Goal: Task Accomplishment & Management: Manage account settings

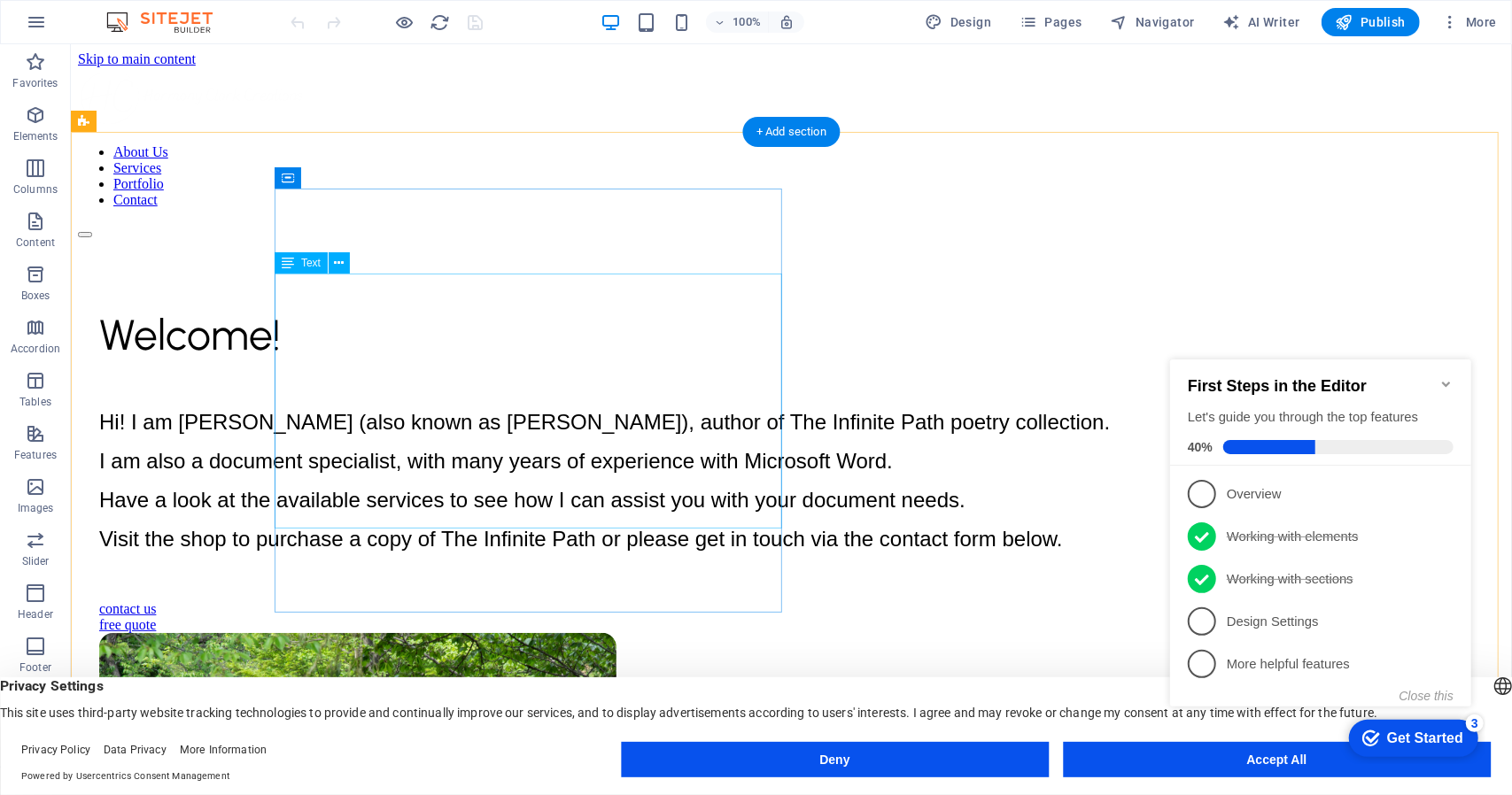
scroll to position [415, 0]
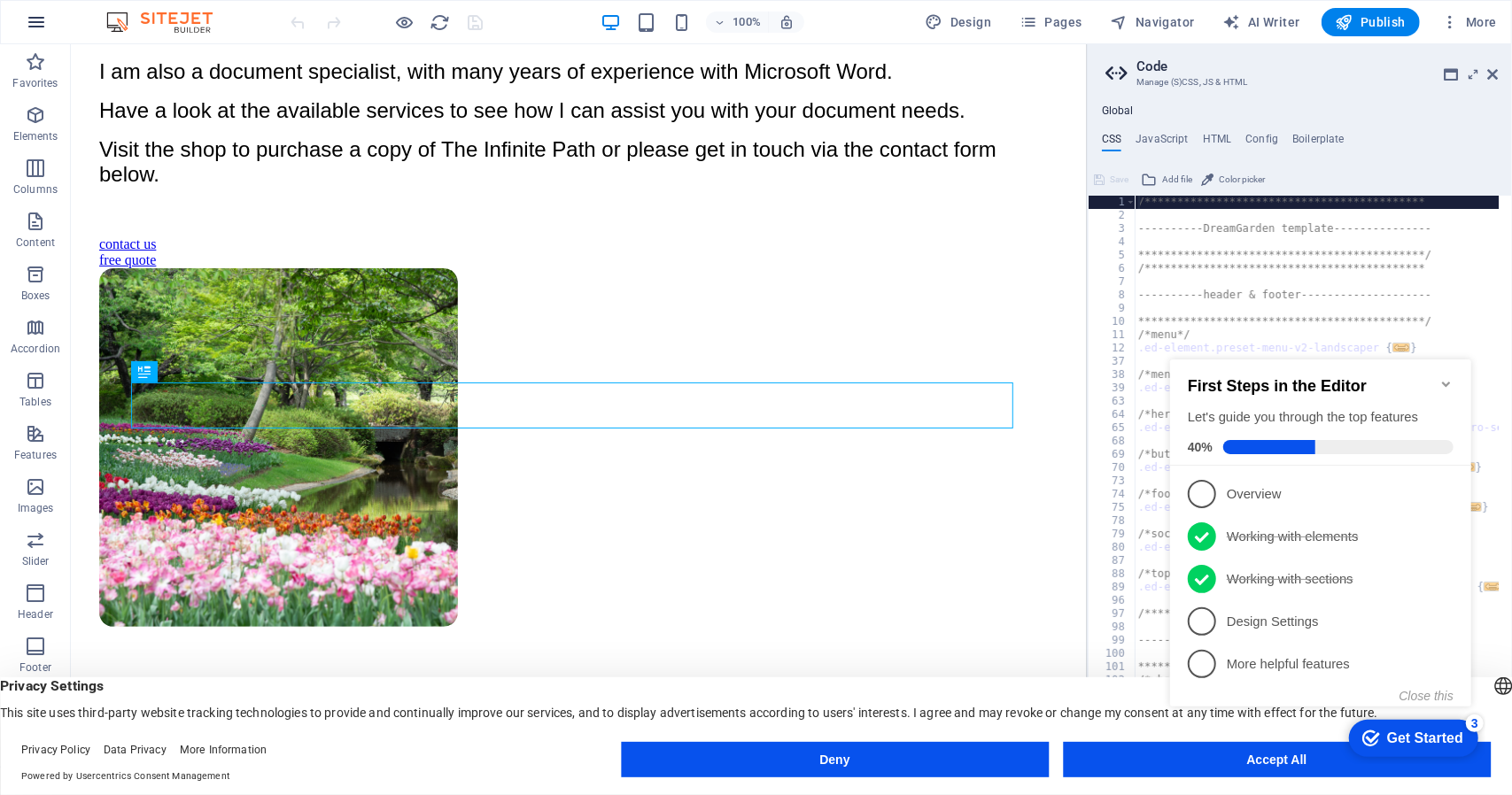
click at [40, 24] on icon "button" at bounding box center [36, 21] width 21 height 21
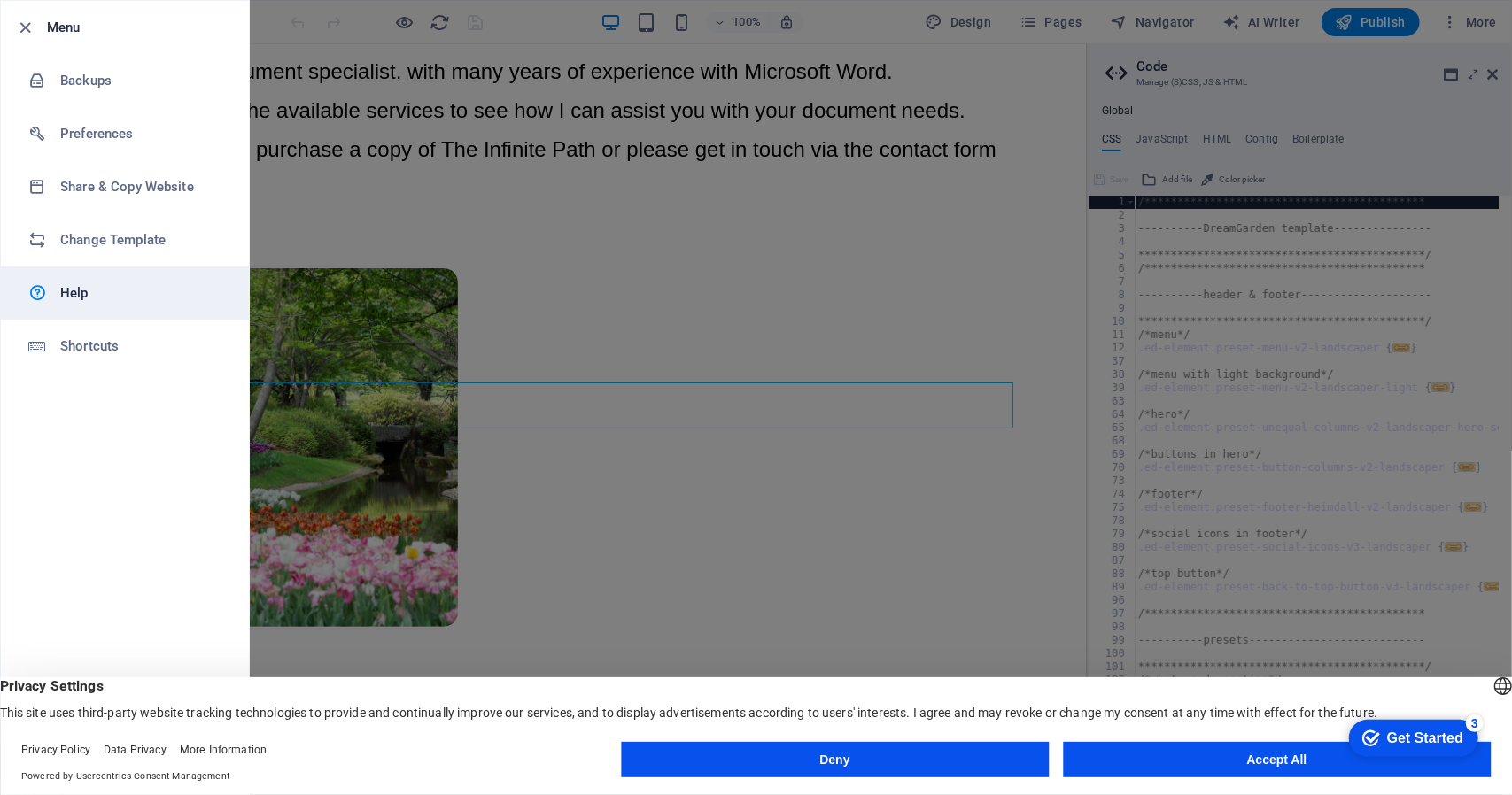
click at [85, 279] on link "Help" at bounding box center [125, 292] width 248 height 53
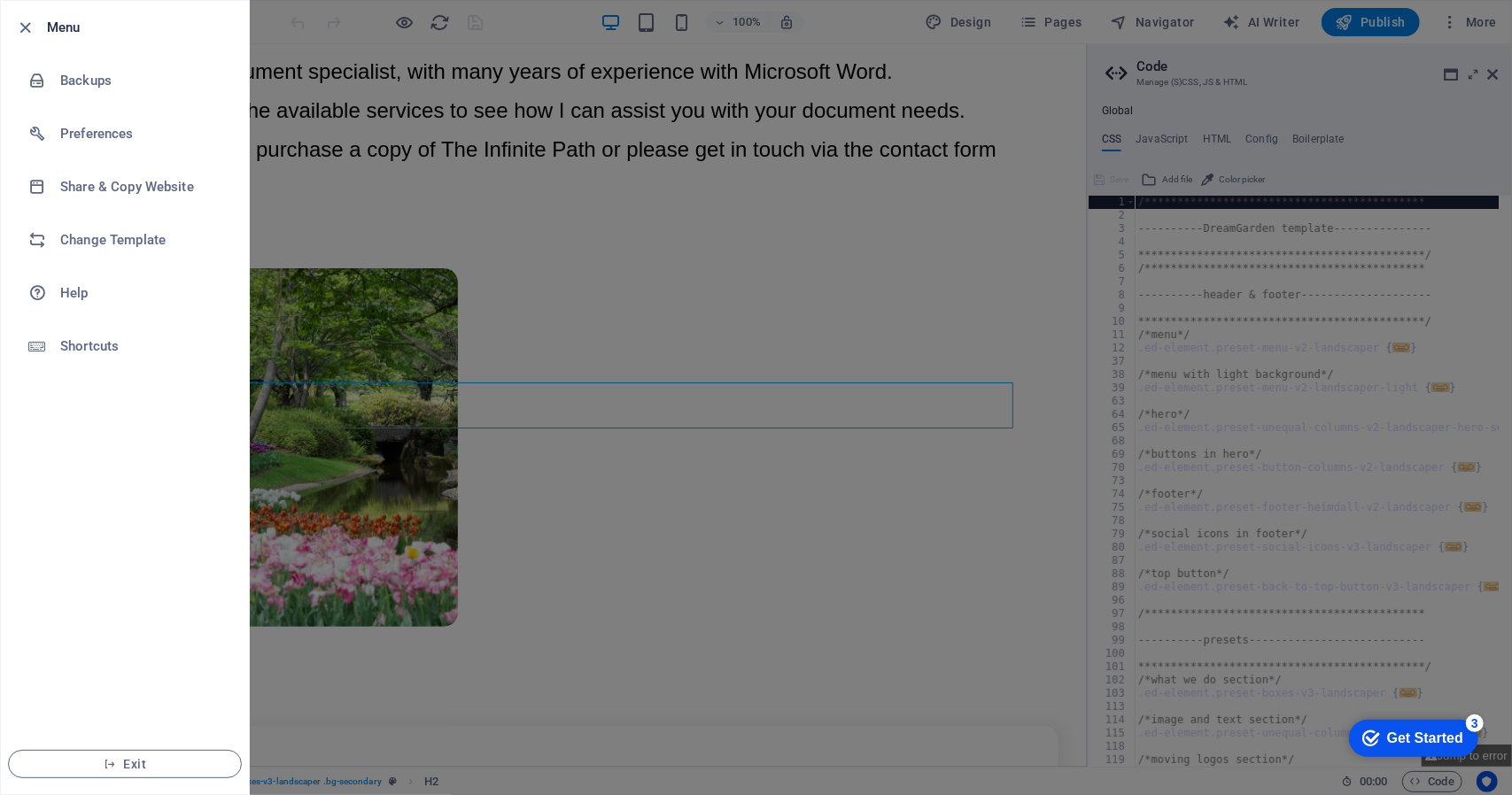
click at [1400, 738] on div "Get Started" at bounding box center [1424, 737] width 76 height 16
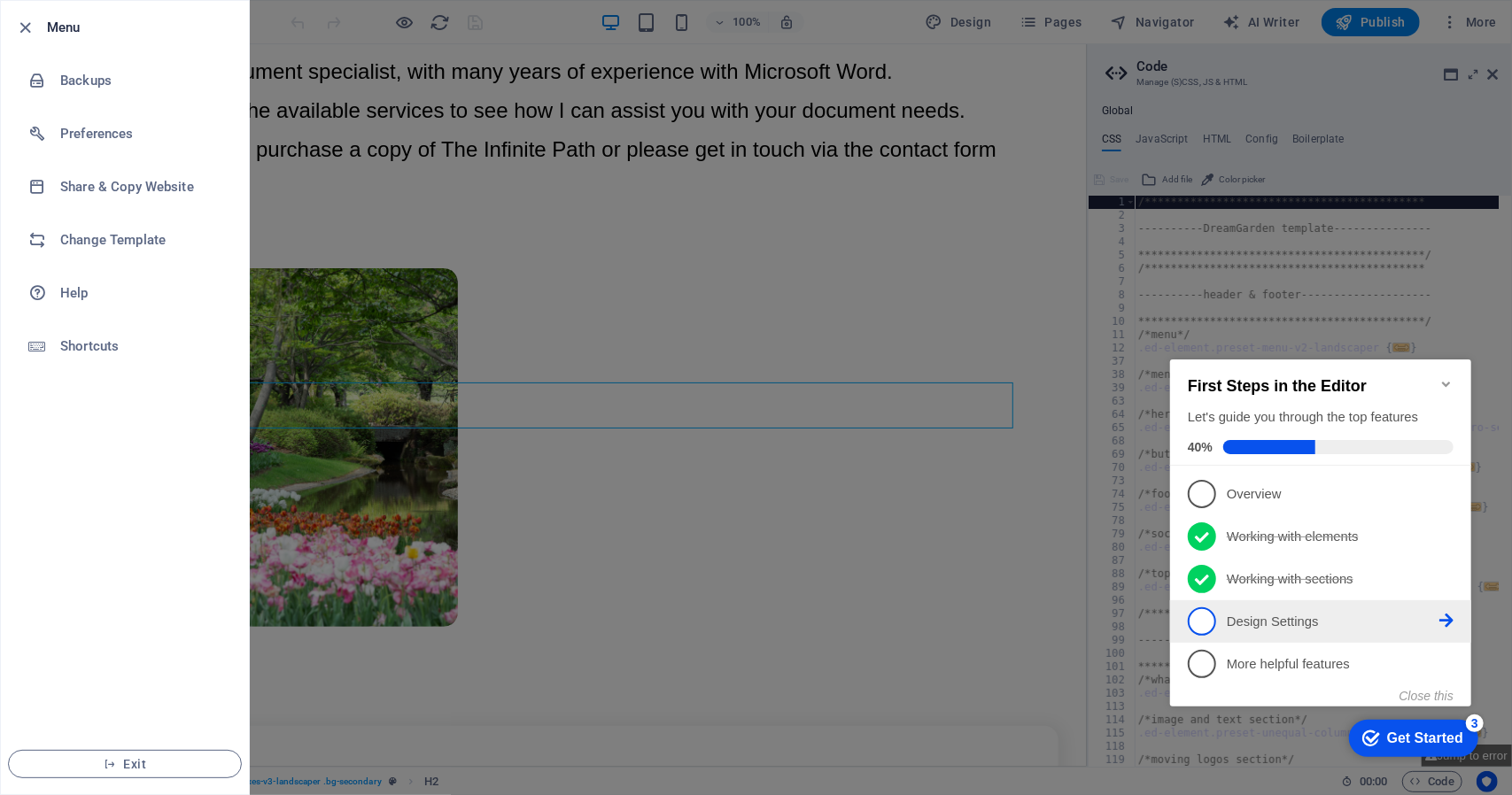
click at [1298, 615] on p "Design Settings - incomplete" at bounding box center [1332, 621] width 213 height 19
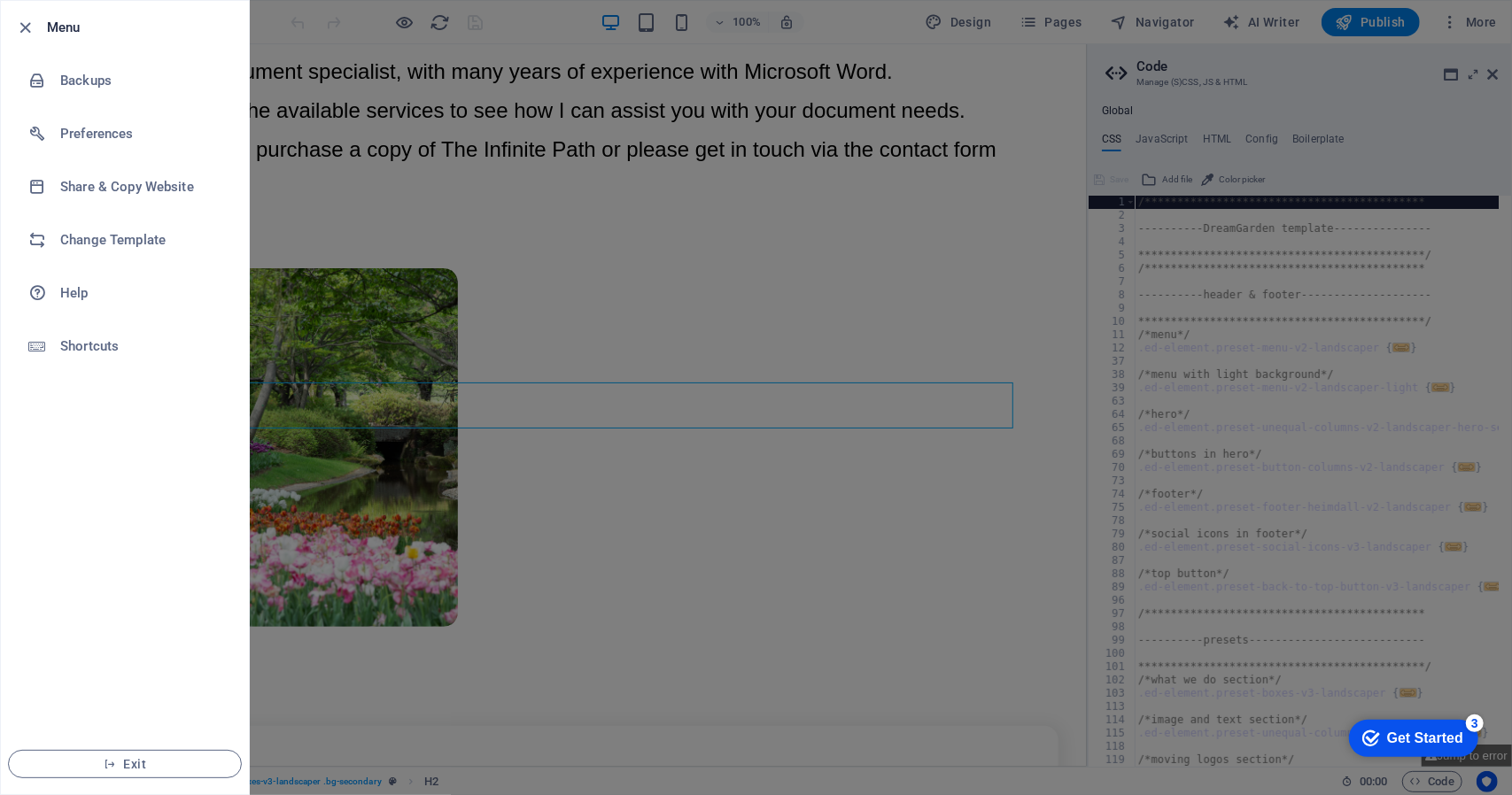
click at [1401, 737] on div "Get Started" at bounding box center [1424, 737] width 76 height 16
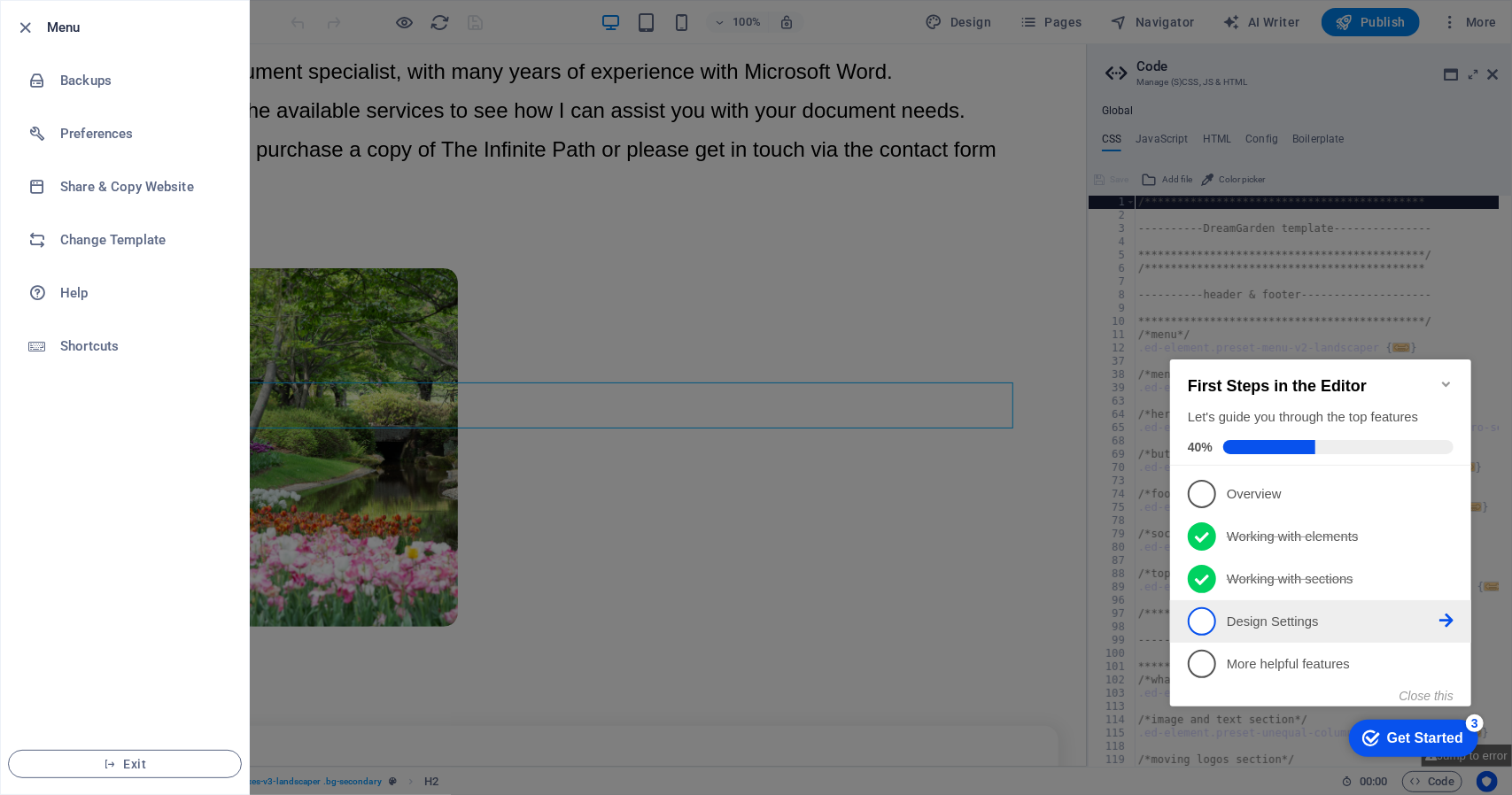
click at [1447, 620] on icon at bounding box center [1444, 619] width 14 height 14
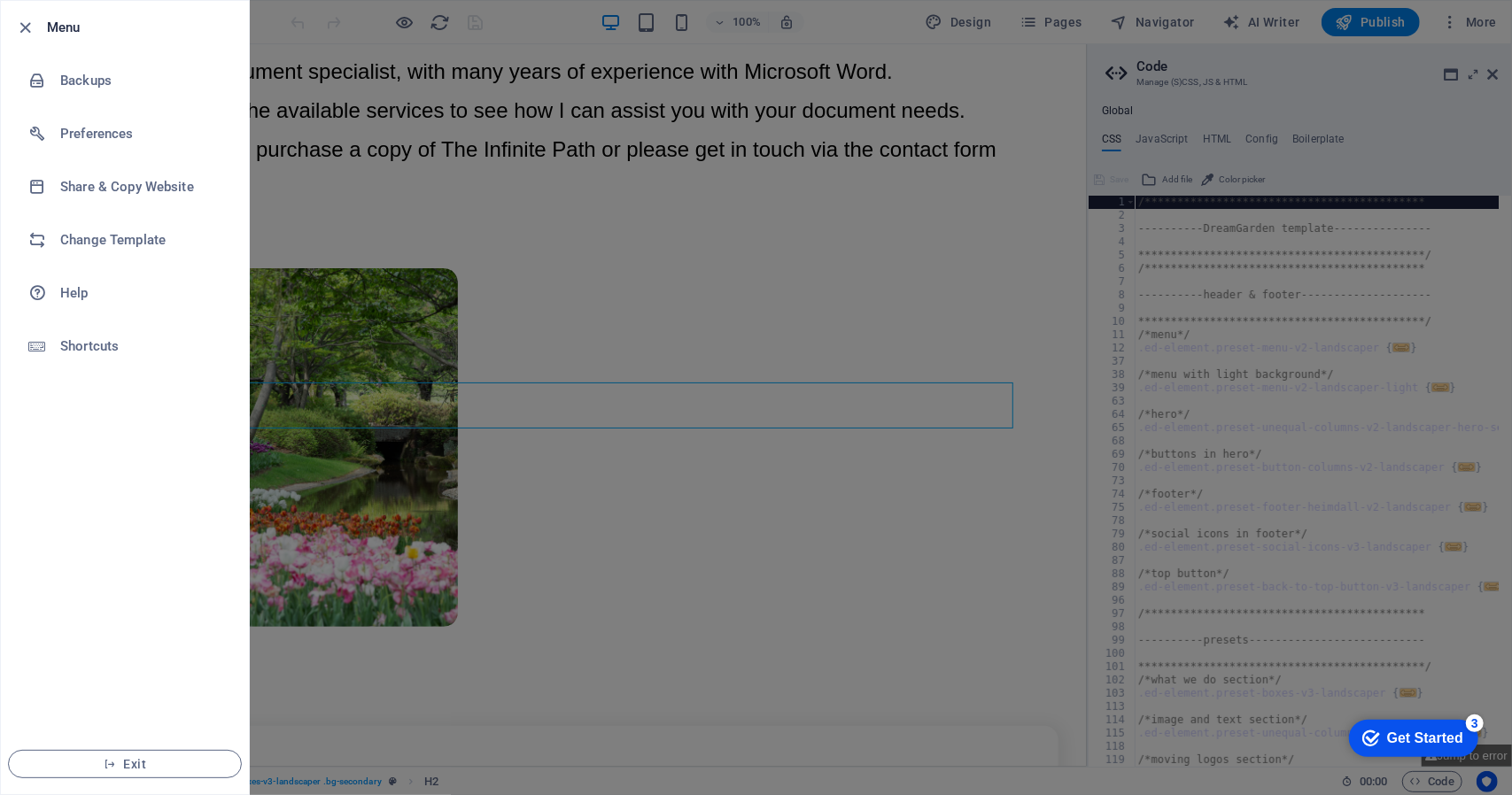
click at [1403, 729] on div "Get Started" at bounding box center [1424, 737] width 76 height 16
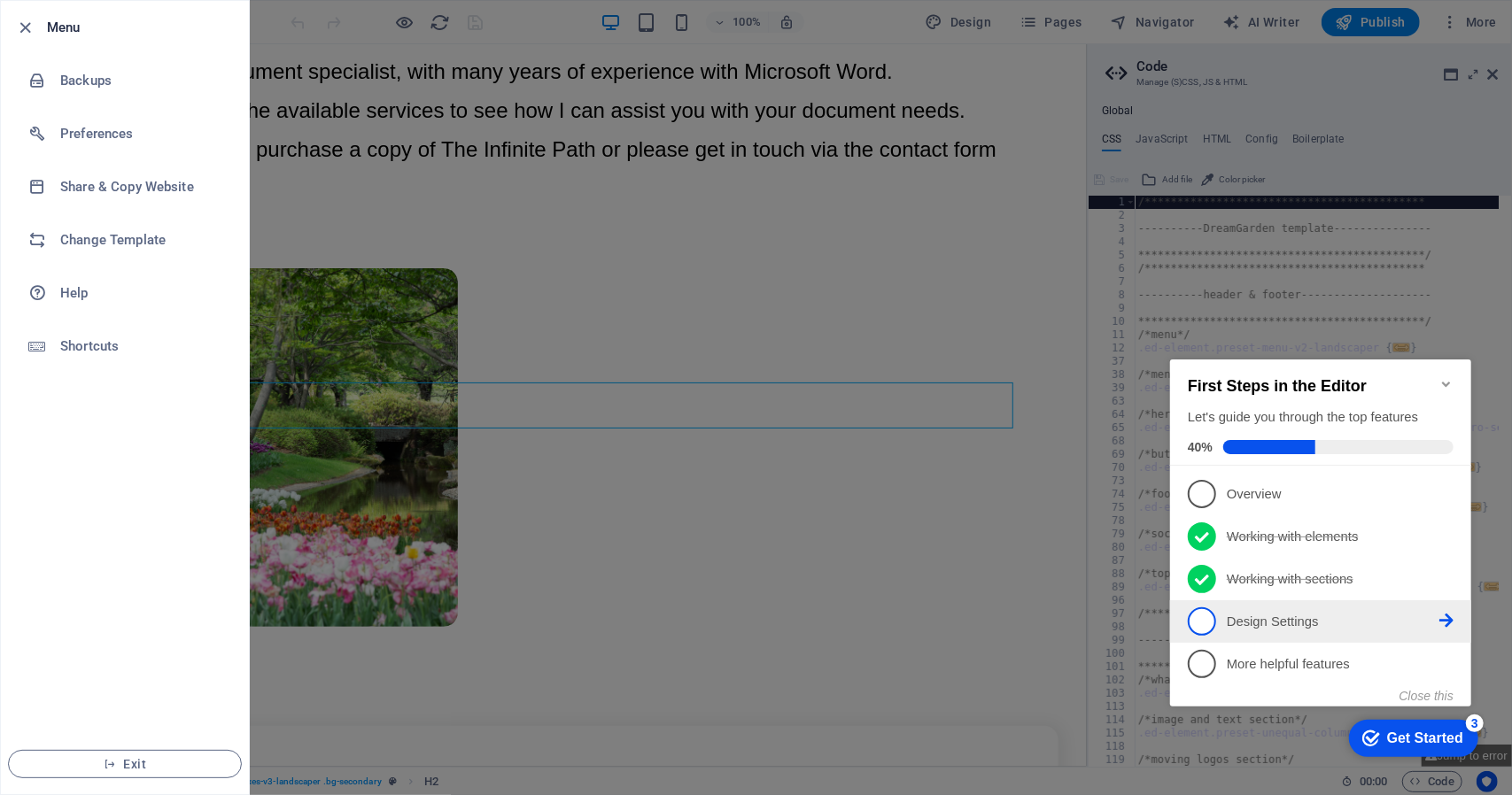
click at [1245, 612] on p "Design Settings - incomplete" at bounding box center [1332, 621] width 213 height 19
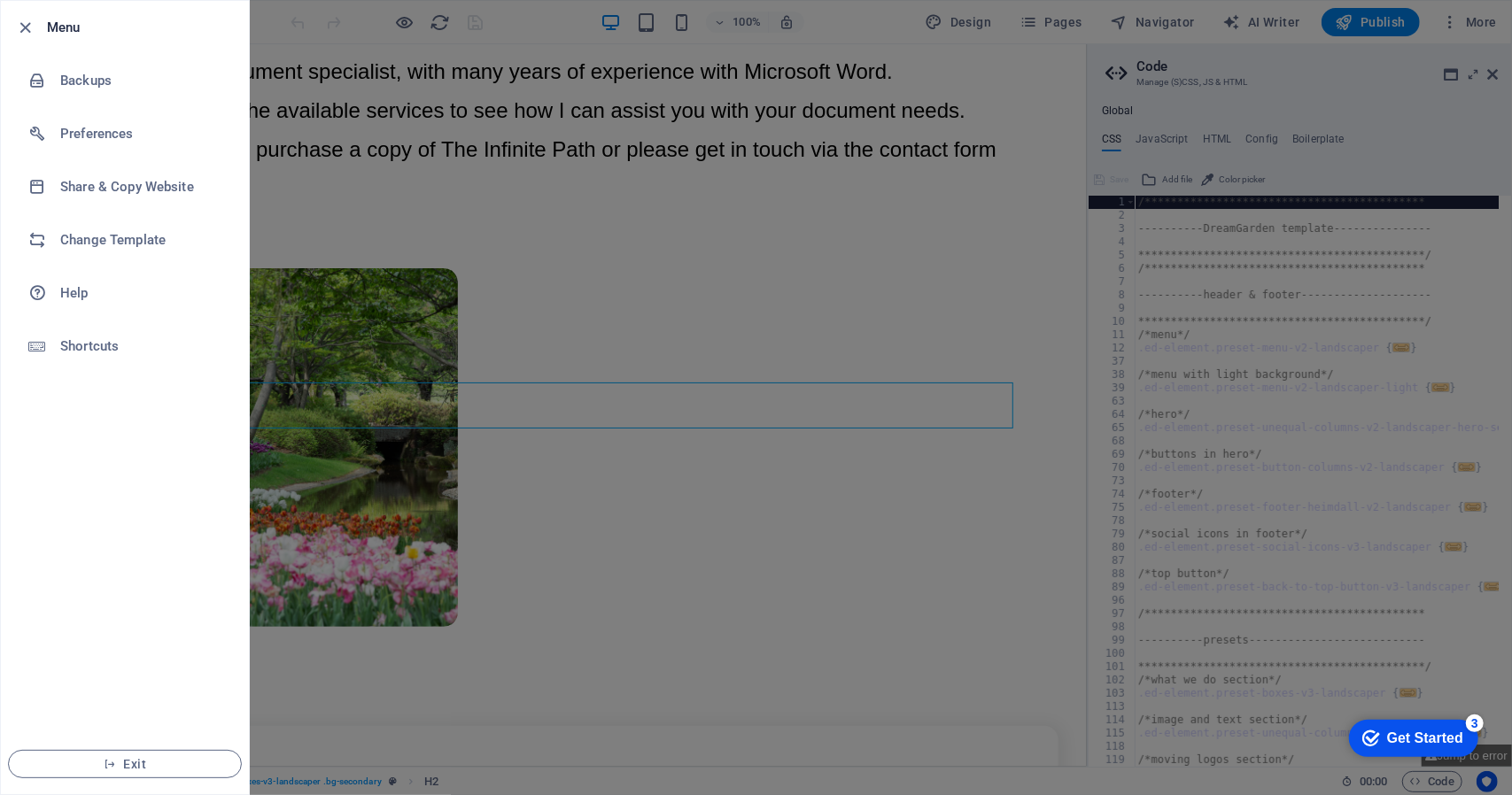
click at [1393, 742] on div "Get Started" at bounding box center [1424, 737] width 76 height 16
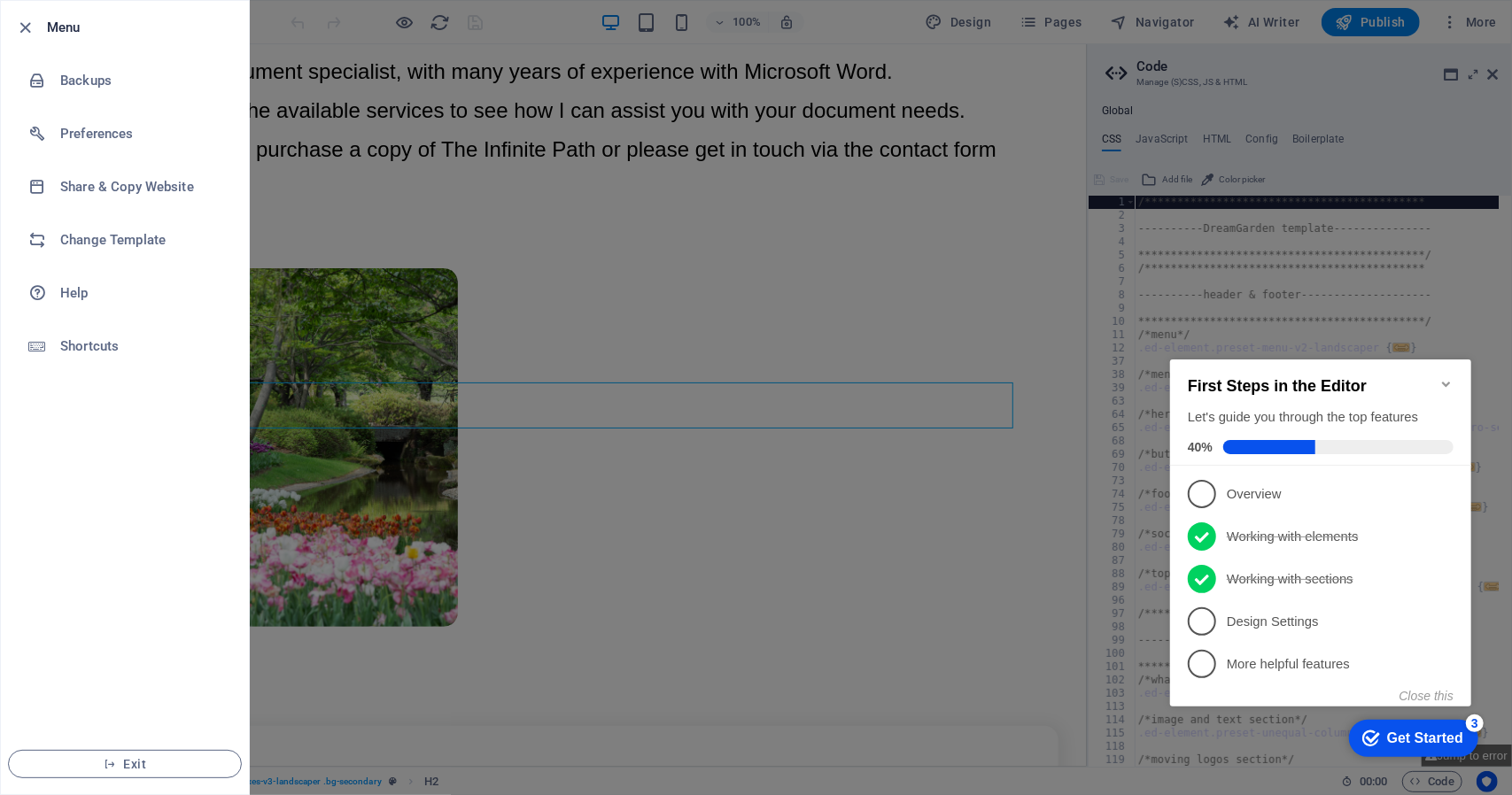
click at [1196, 617] on span "4" at bounding box center [1201, 620] width 29 height 29
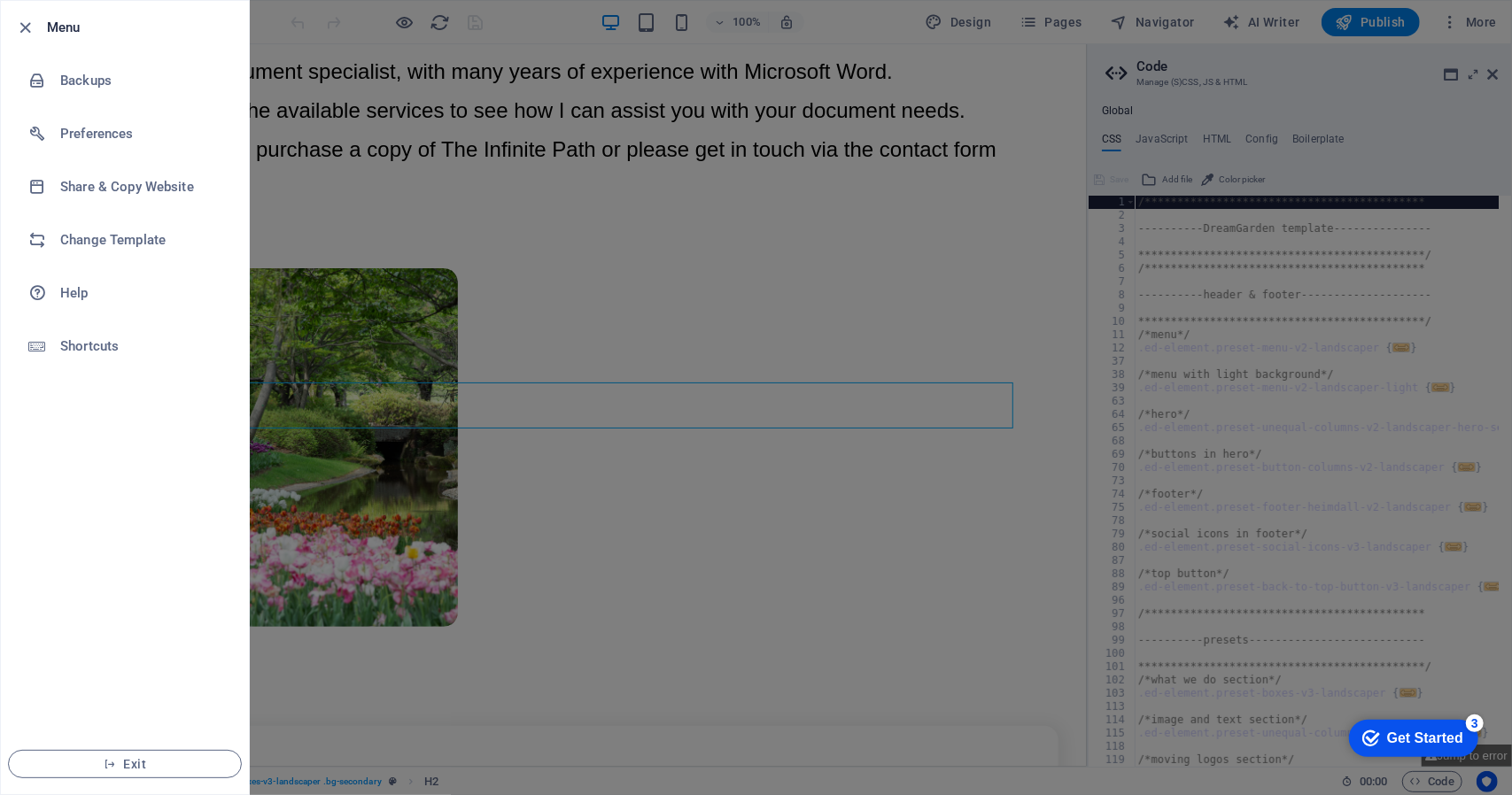
click at [1403, 742] on div "Get Started" at bounding box center [1424, 737] width 76 height 16
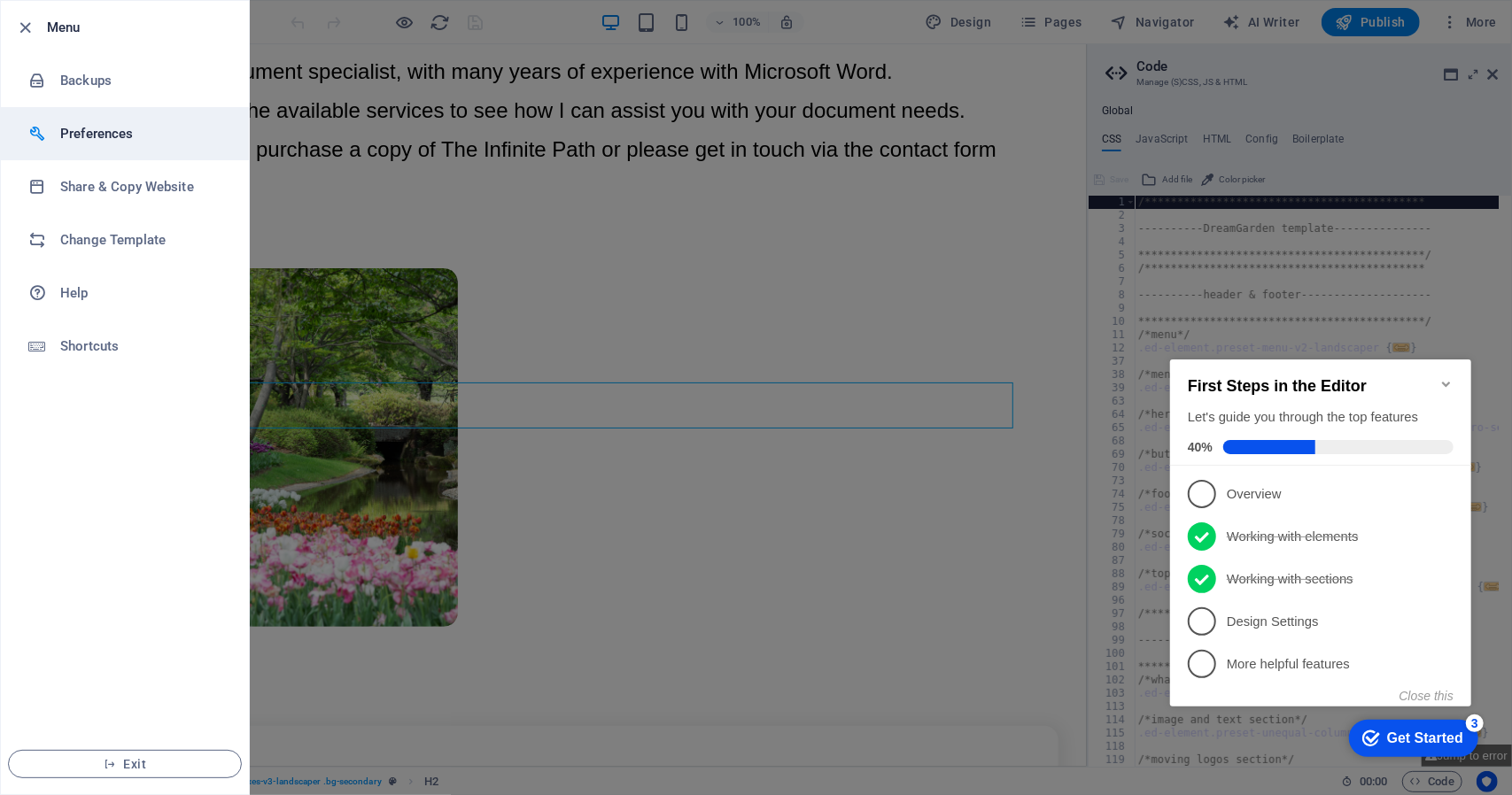
click at [71, 141] on h6 "Preferences" at bounding box center [142, 133] width 164 height 21
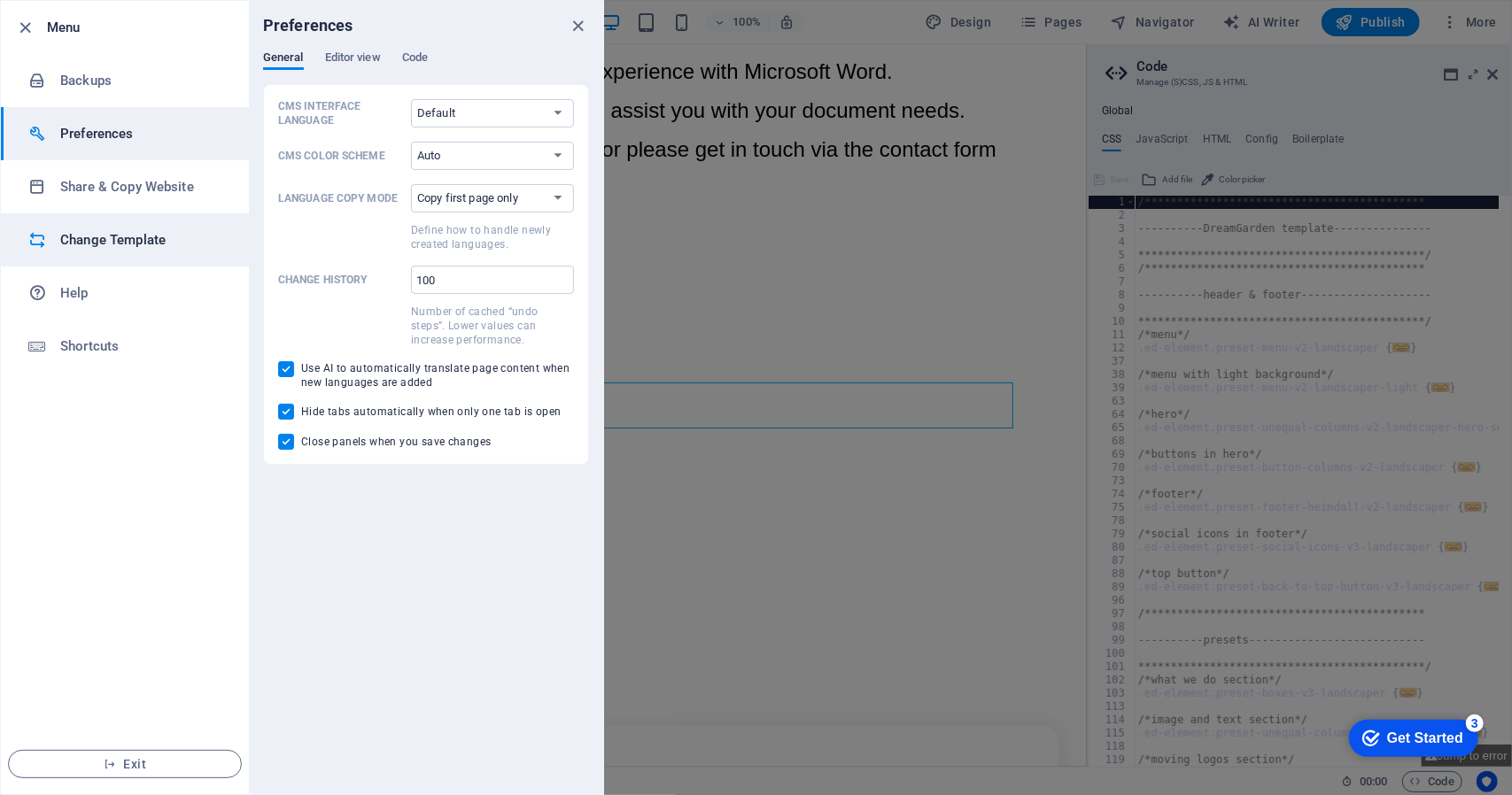
click at [79, 233] on h6 "Change Template" at bounding box center [142, 240] width 164 height 21
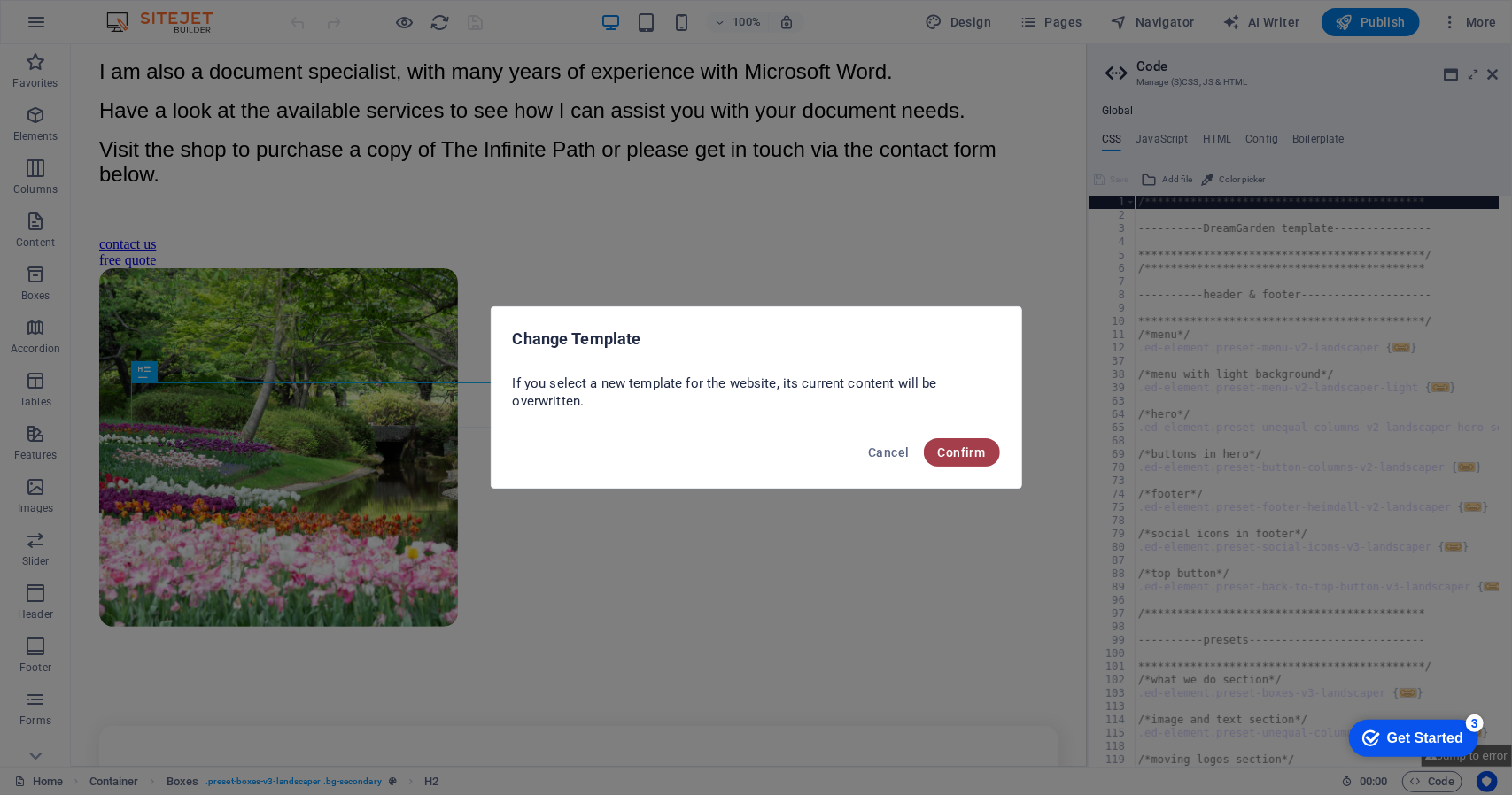
click at [964, 458] on span "Confirm" at bounding box center [962, 452] width 48 height 14
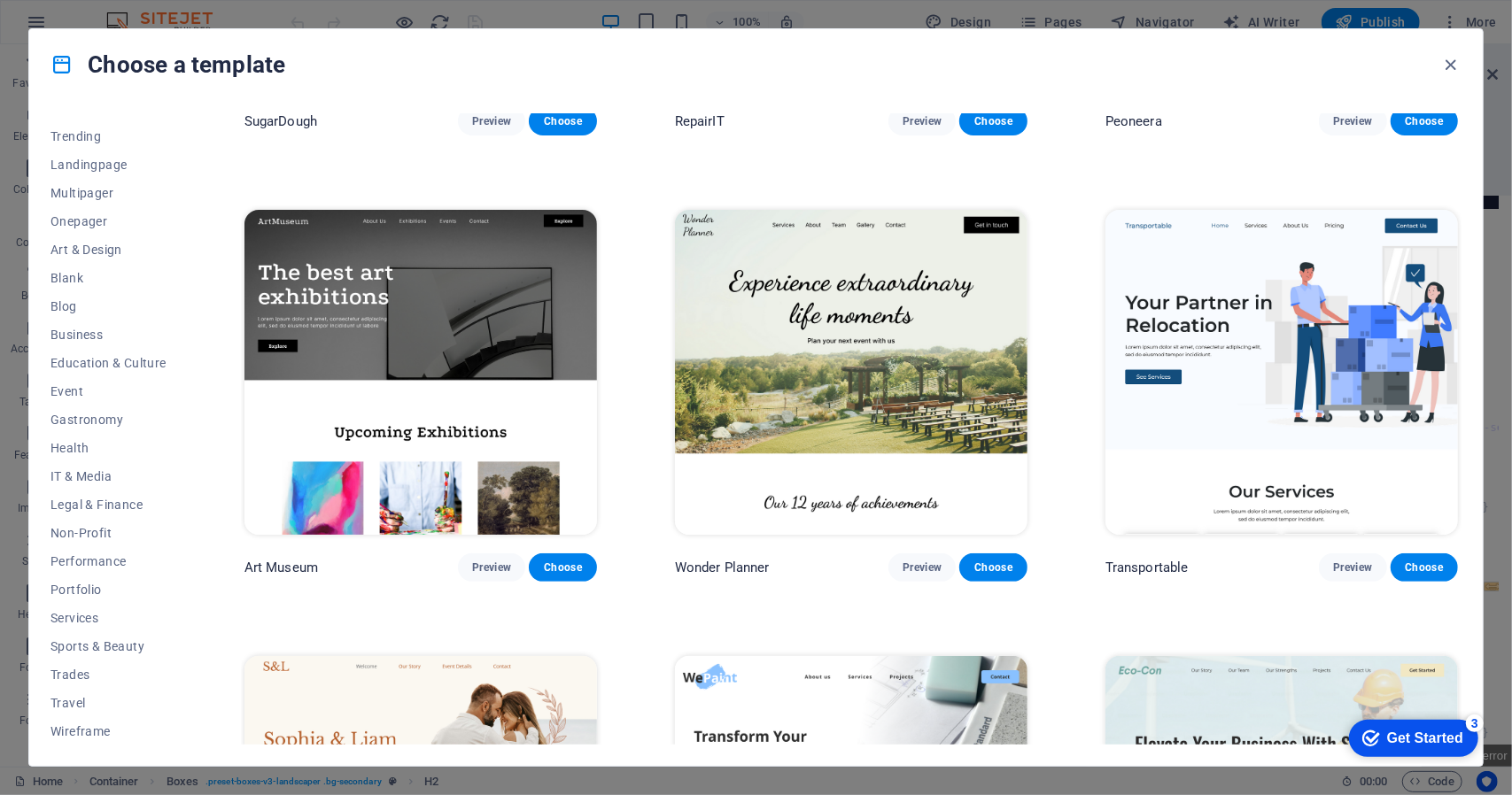
scroll to position [0, 0]
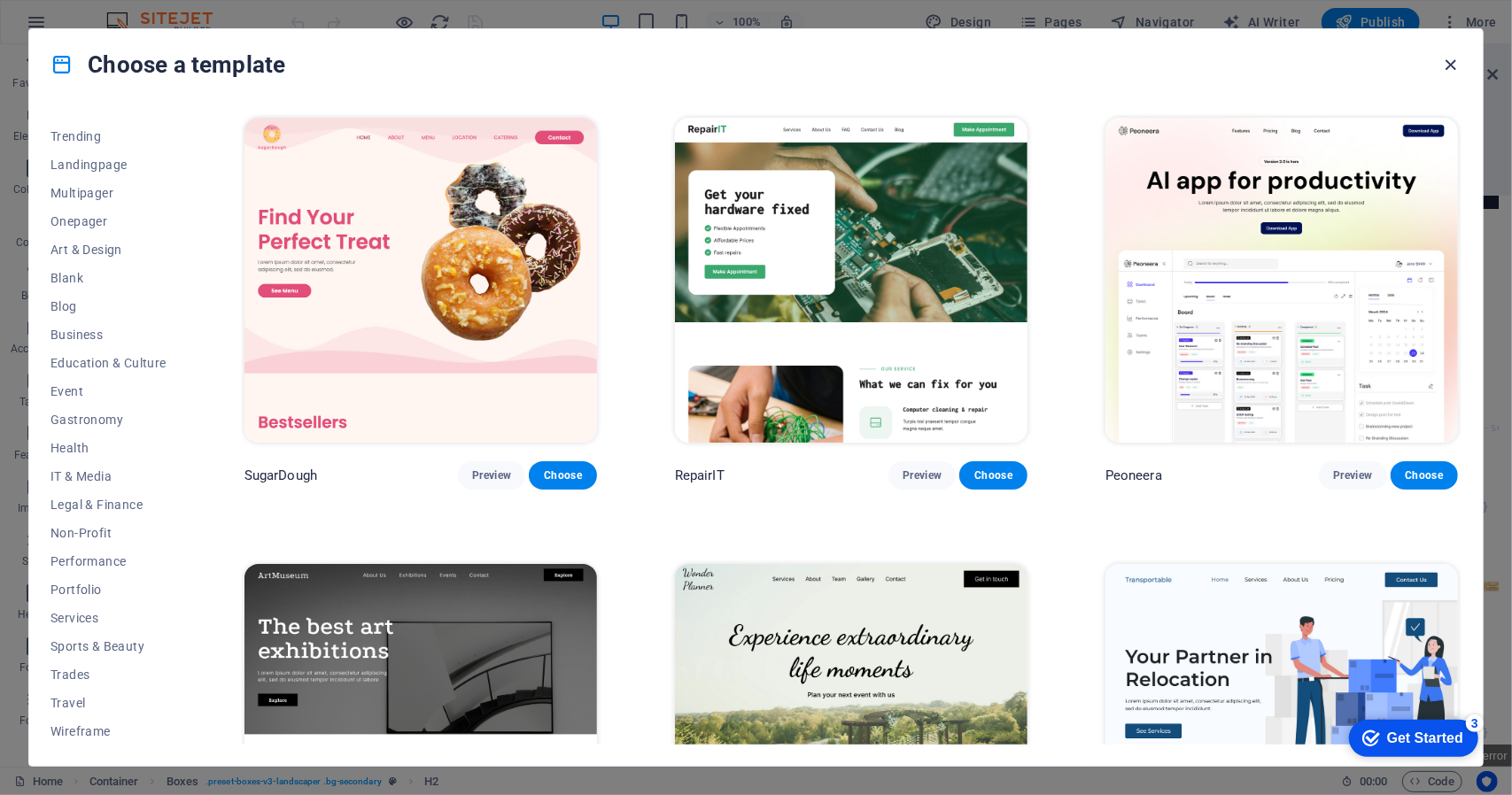
click at [1454, 64] on icon "button" at bounding box center [1451, 65] width 20 height 20
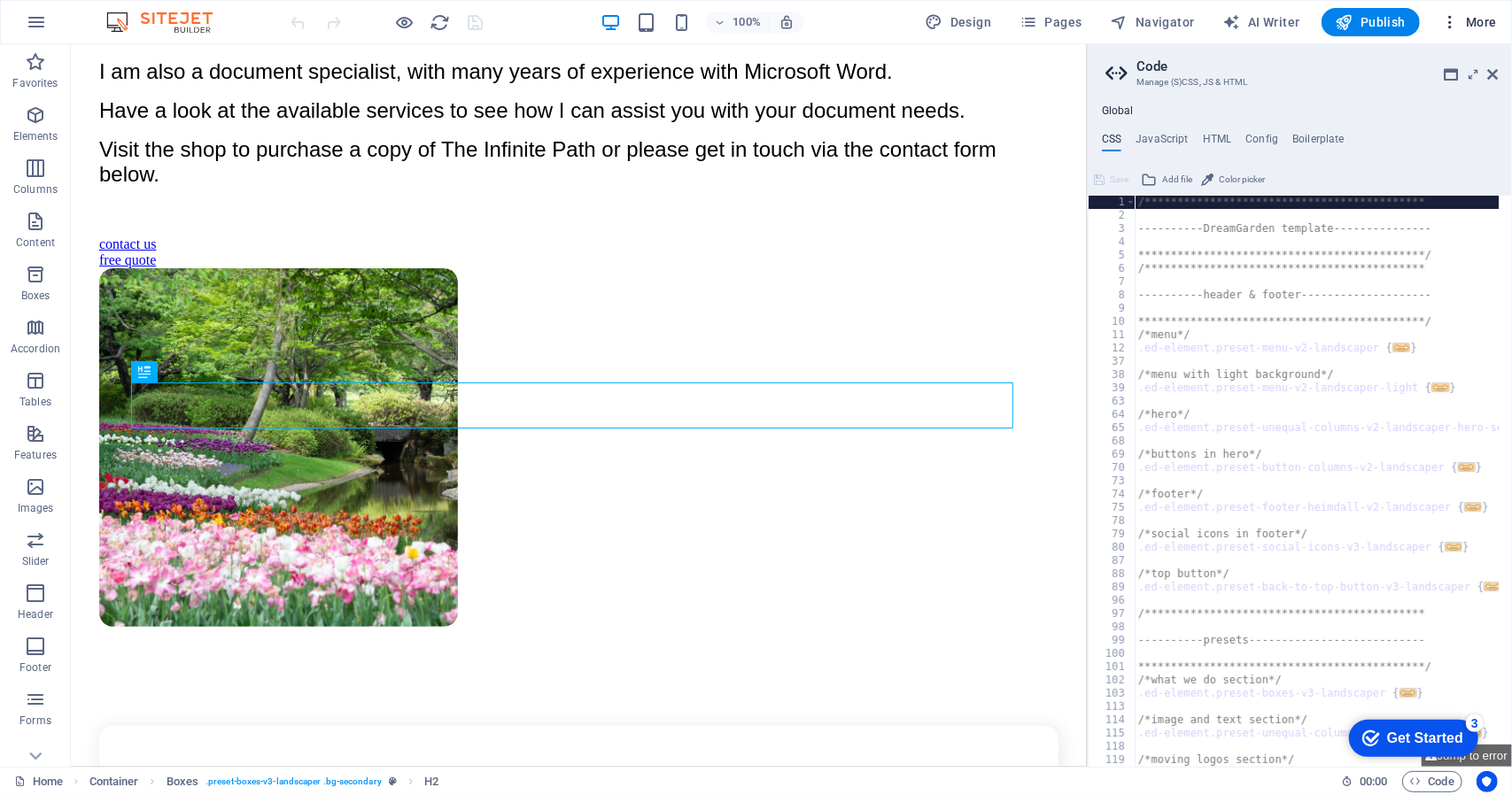
click at [1465, 19] on span "More" at bounding box center [1468, 21] width 56 height 18
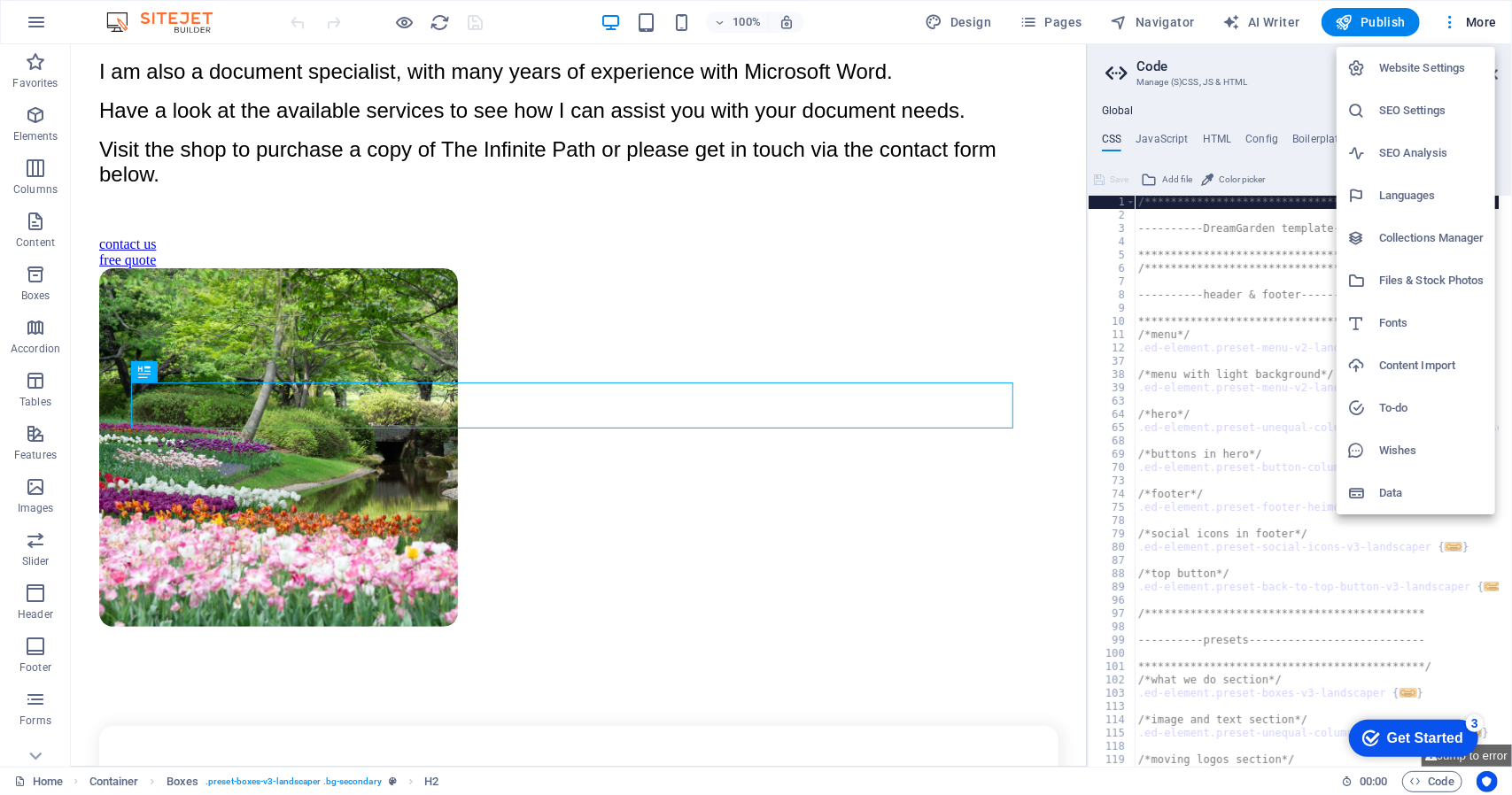
click at [1430, 71] on h6 "Website Settings" at bounding box center [1431, 68] width 106 height 21
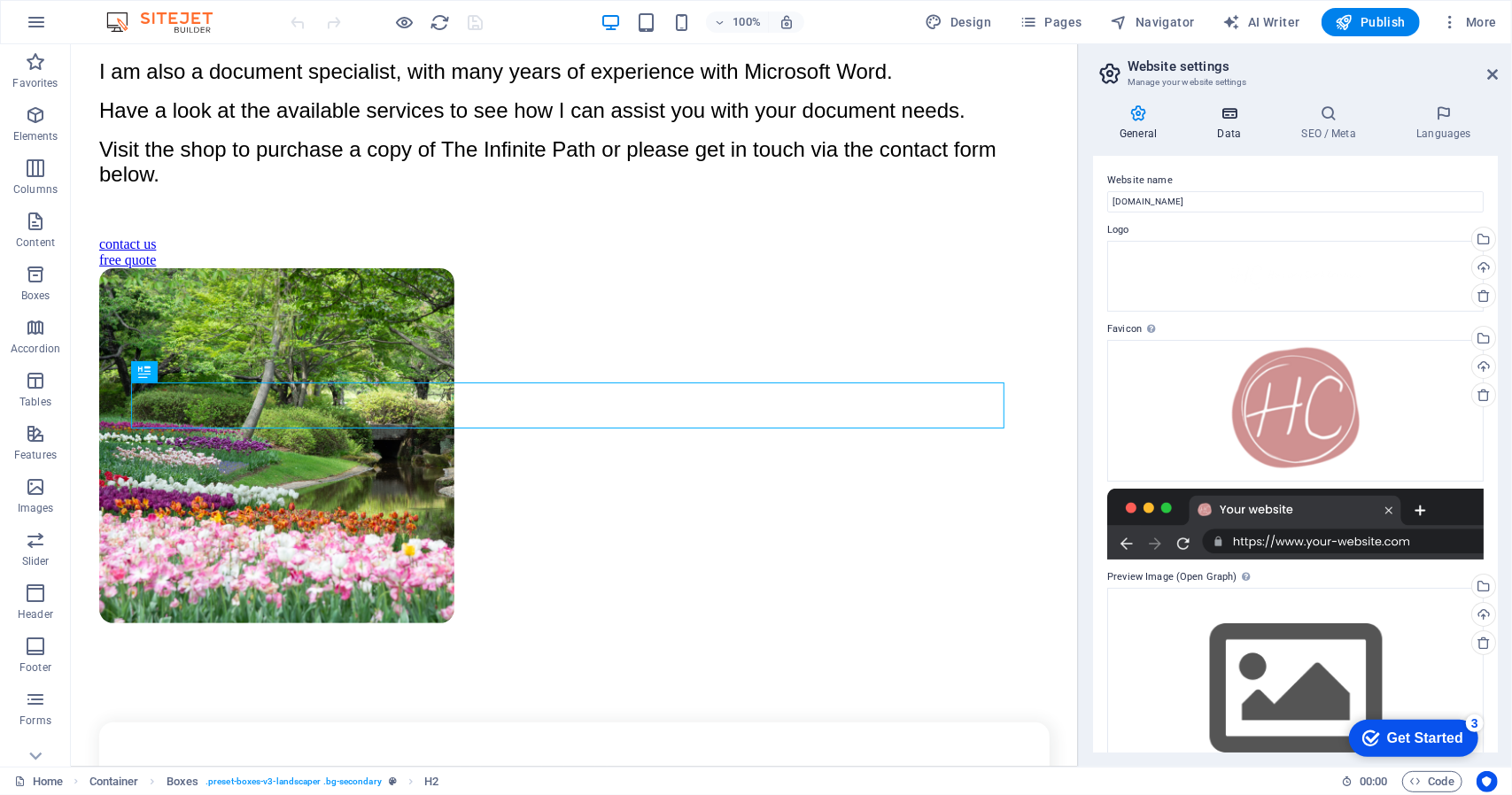
click at [1230, 113] on icon at bounding box center [1228, 113] width 77 height 18
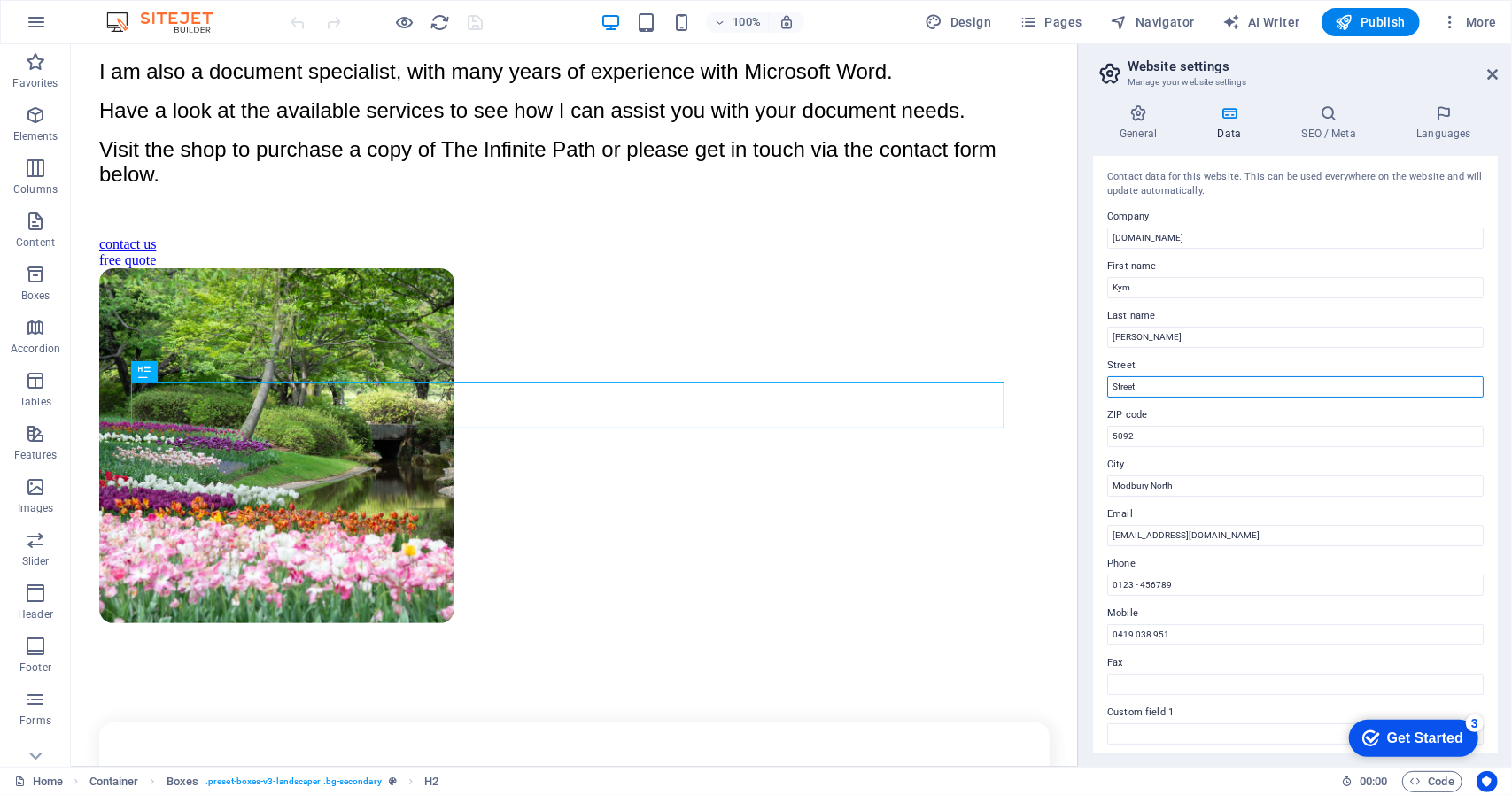
drag, startPoint x: 1168, startPoint y: 392, endPoint x: 1098, endPoint y: 399, distance: 70.3
click at [1098, 399] on div "Contact data for this website. This can be used everywhere on the website and w…" at bounding box center [1294, 453] width 405 height 597
click at [1331, 116] on icon at bounding box center [1328, 113] width 108 height 18
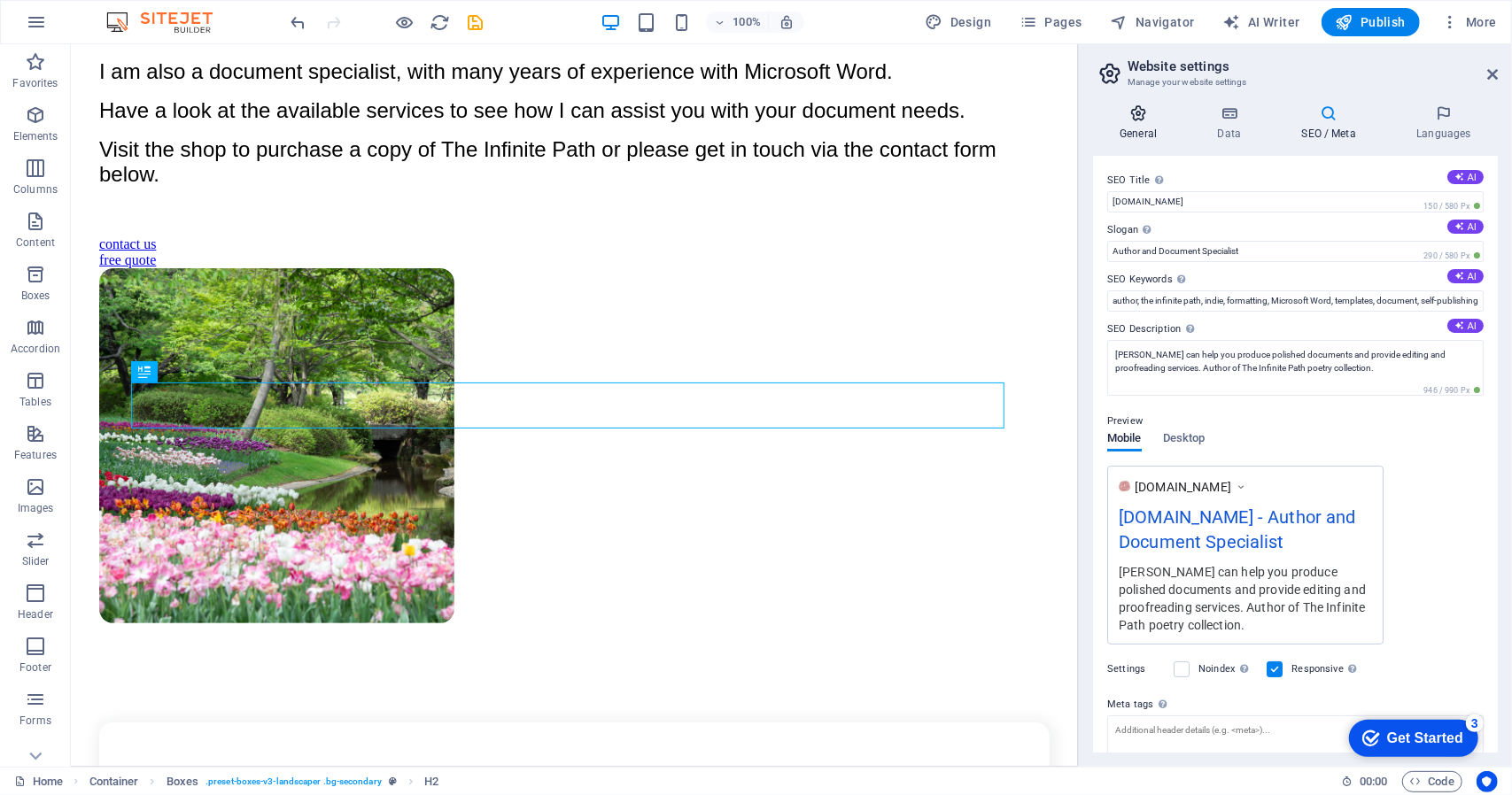
click at [1140, 114] on icon at bounding box center [1138, 113] width 91 height 18
